Goal: Use online tool/utility: Utilize a website feature to perform a specific function

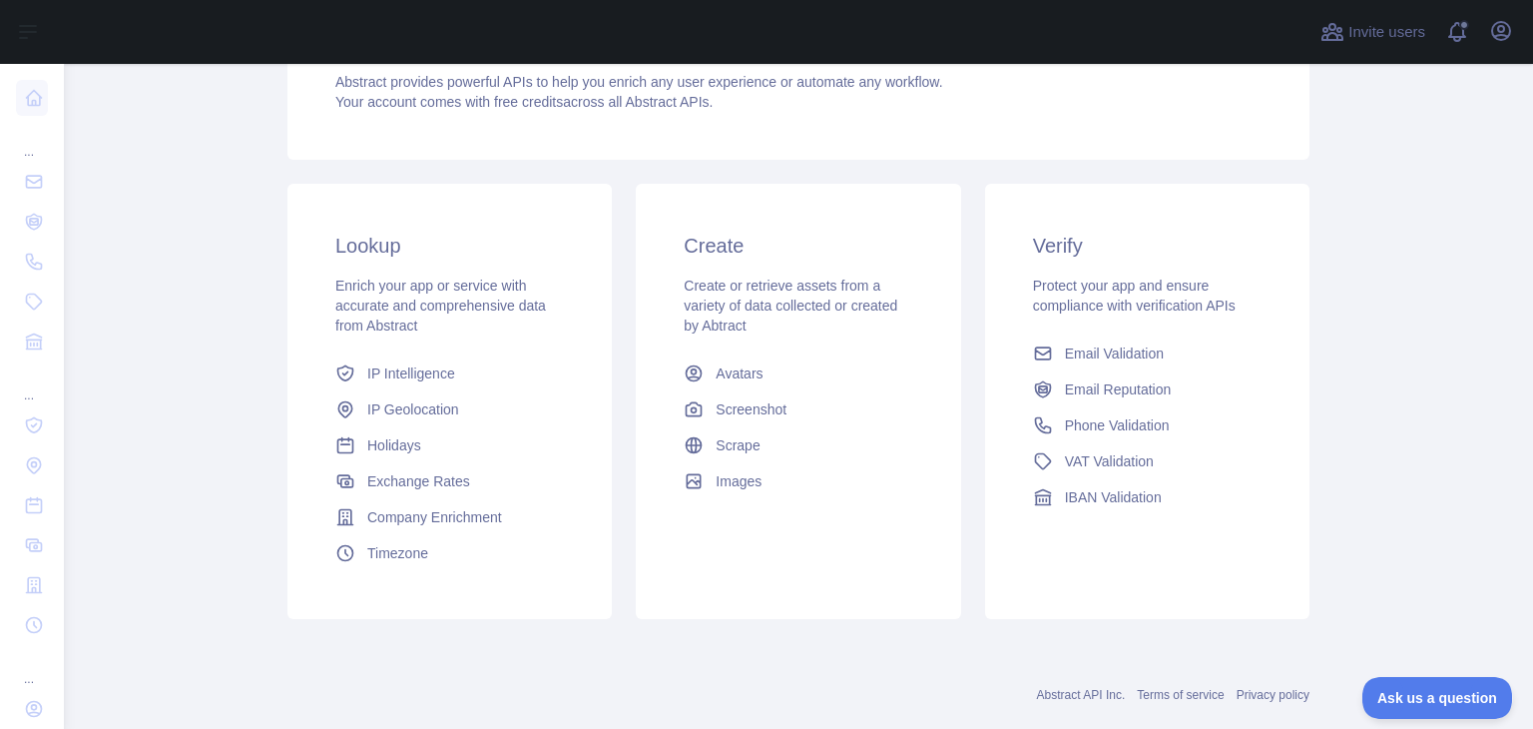
scroll to position [357, 0]
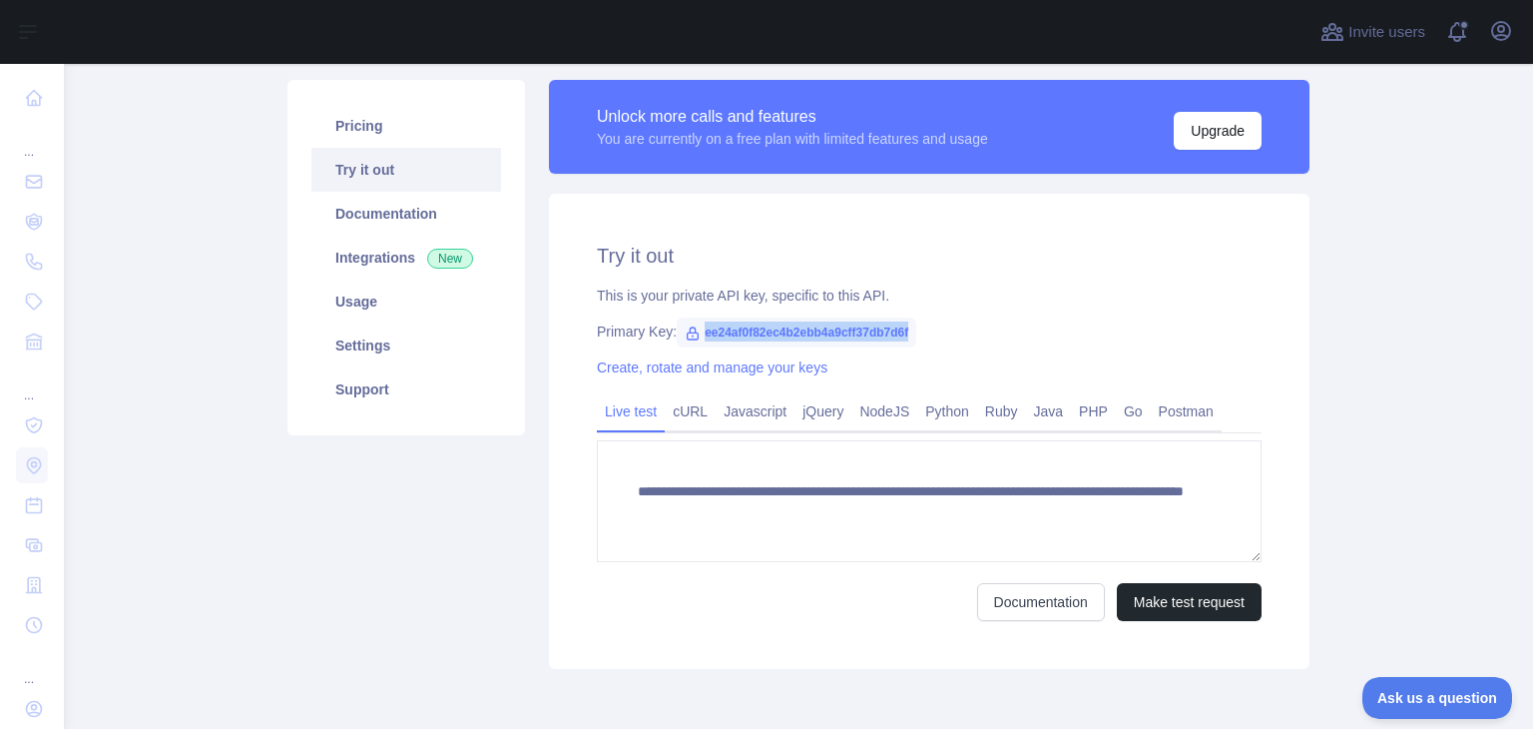
drag, startPoint x: 702, startPoint y: 330, endPoint x: 921, endPoint y: 316, distance: 220.0
click at [921, 316] on div "**********" at bounding box center [929, 431] width 760 height 475
copy span "ee24af0f82ec4b2ebb4a9cff37db7d6f"
click at [1133, 598] on button "Make test request" at bounding box center [1189, 602] width 145 height 38
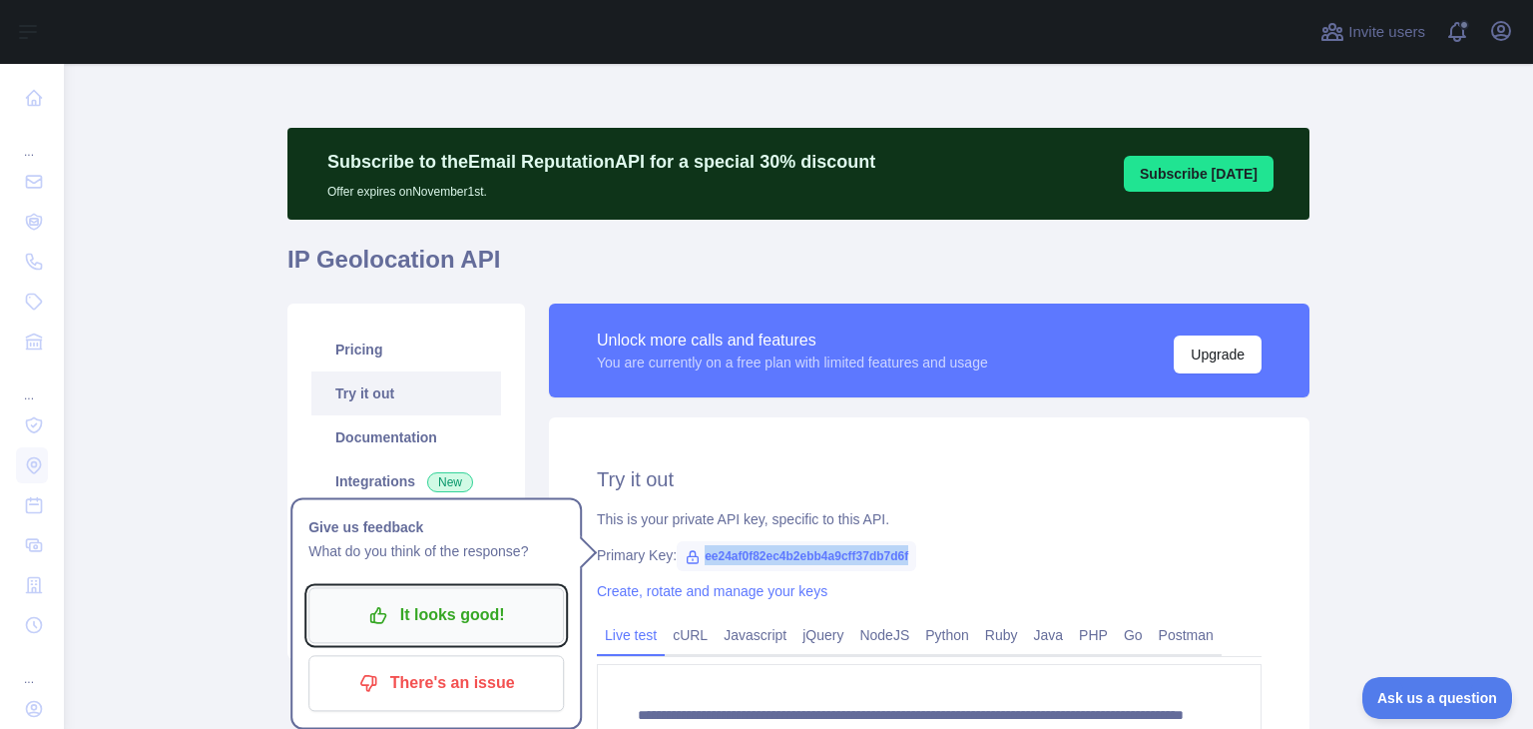
click at [435, 613] on p "It looks good!" at bounding box center [436, 615] width 226 height 34
